Goal: Complete application form

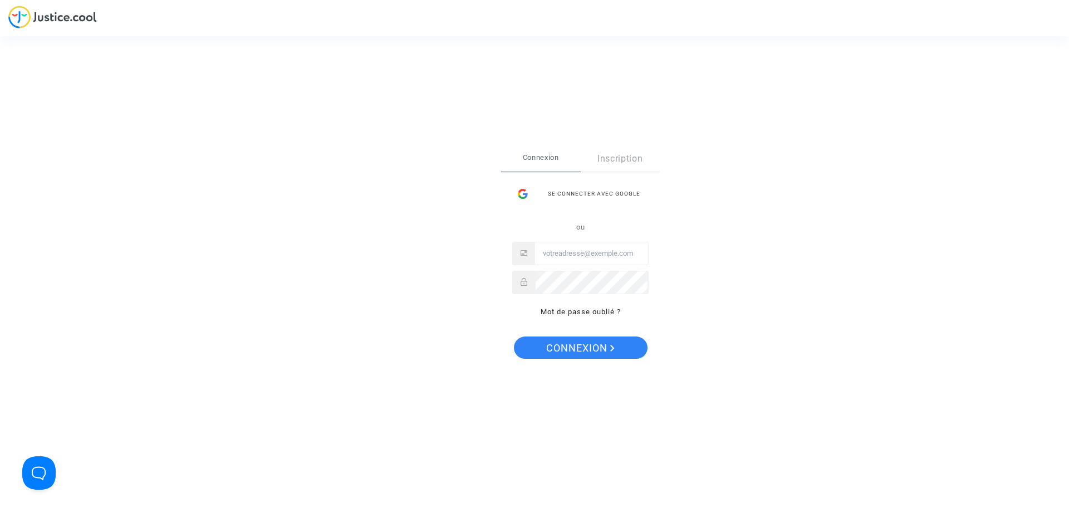
type input "[EMAIL_ADDRESS][DOMAIN_NAME]"
click at [595, 354] on span "Connexion" at bounding box center [580, 347] width 68 height 23
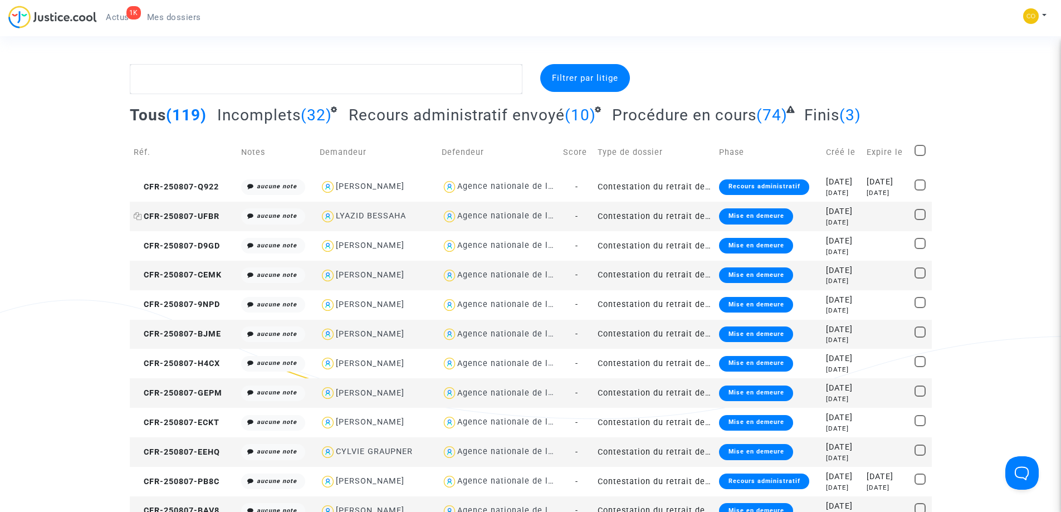
click at [188, 217] on span "CFR-250807-UFBR" at bounding box center [177, 216] width 86 height 9
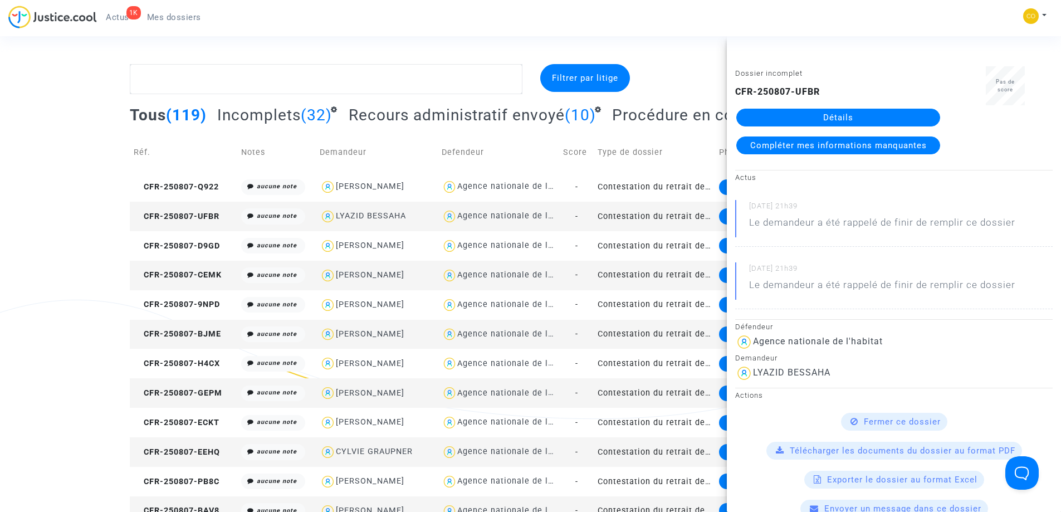
click at [818, 149] on span "Compléter mes informations manquantes" at bounding box center [838, 145] width 176 height 10
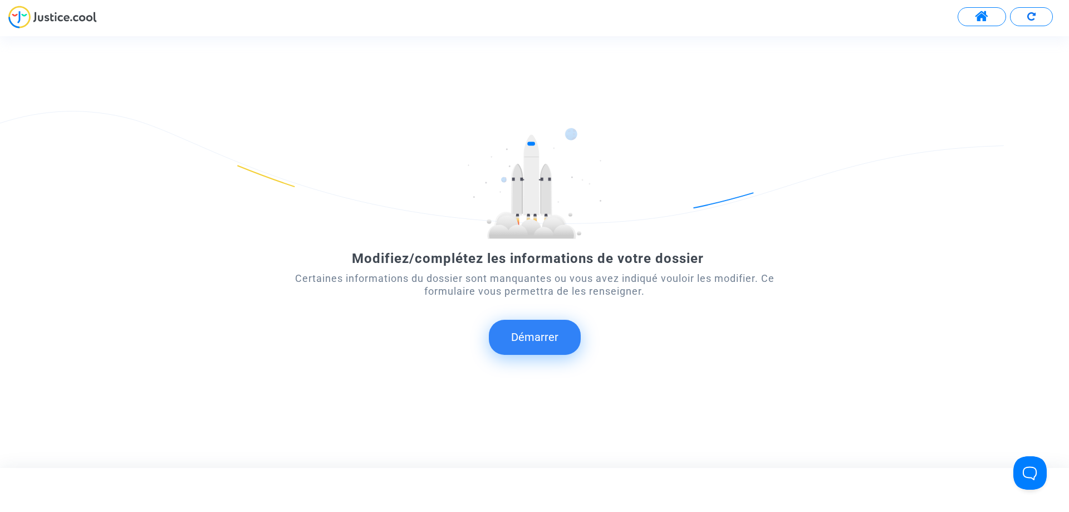
click at [543, 335] on button "Démarrer" at bounding box center [535, 337] width 92 height 35
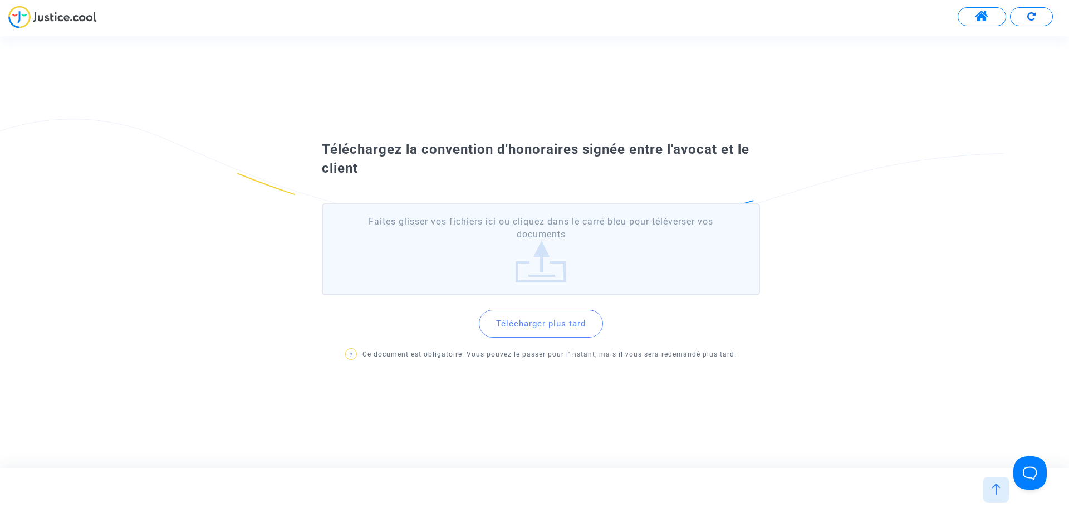
click at [535, 327] on button "Télécharger plus tard" at bounding box center [541, 324] width 124 height 28
